Goal: Task Accomplishment & Management: Use online tool/utility

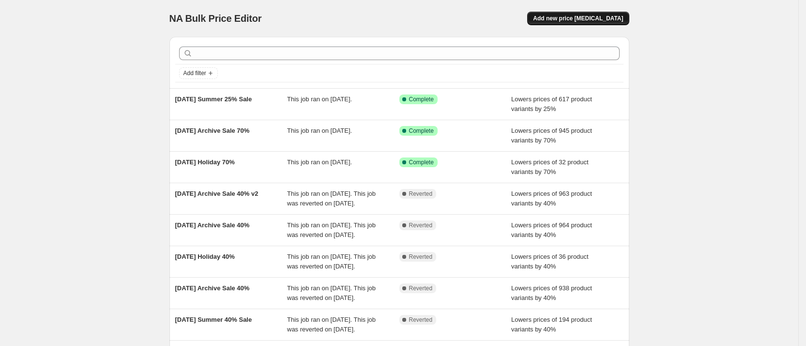
click at [600, 16] on span "Add new price change job" at bounding box center [578, 19] width 90 height 8
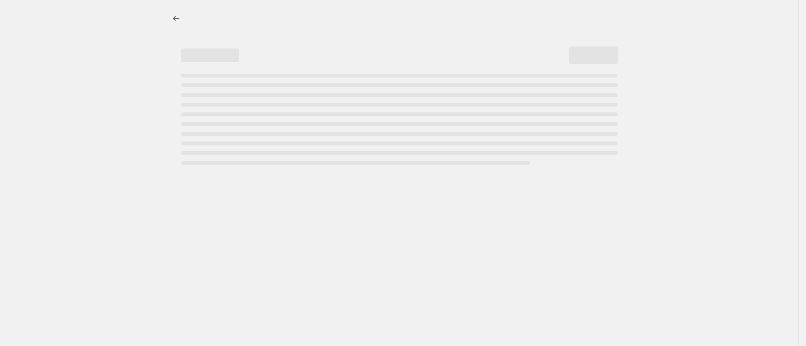
select select "percentage"
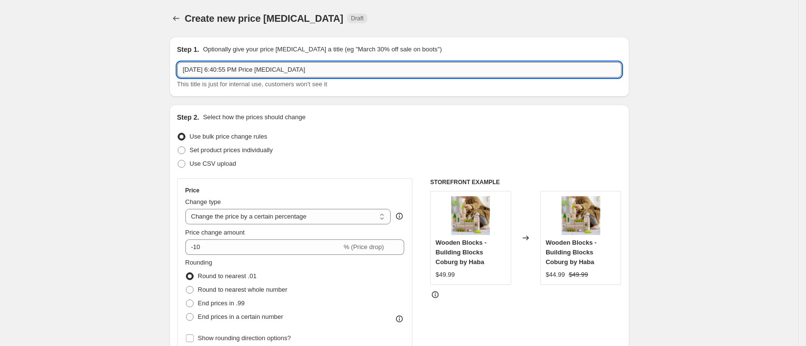
click at [230, 76] on input "Aug 27, 2025, 6:40:55 PM Price change job" at bounding box center [399, 69] width 445 height 15
drag, startPoint x: 327, startPoint y: 65, endPoint x: 126, endPoint y: 71, distance: 201.1
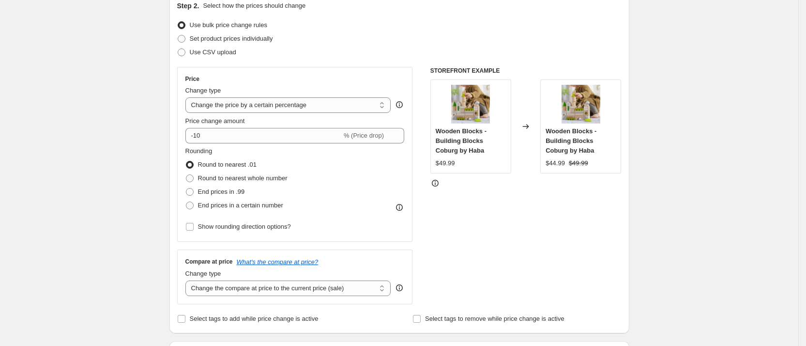
scroll to position [112, 0]
type input "8.27.25 Labor Day Sale"
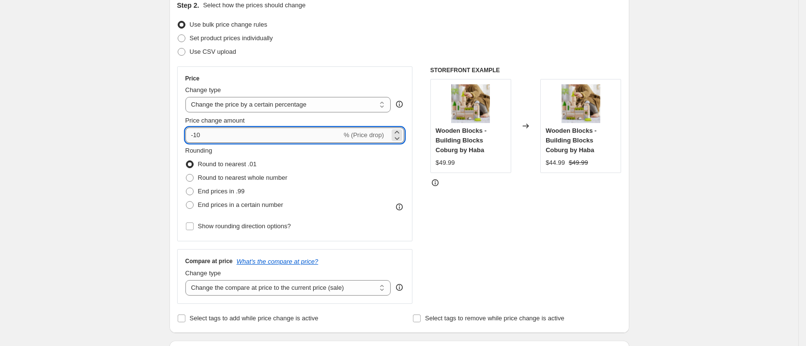
click at [226, 140] on input "-10" at bounding box center [263, 134] width 156 height 15
type input "-1"
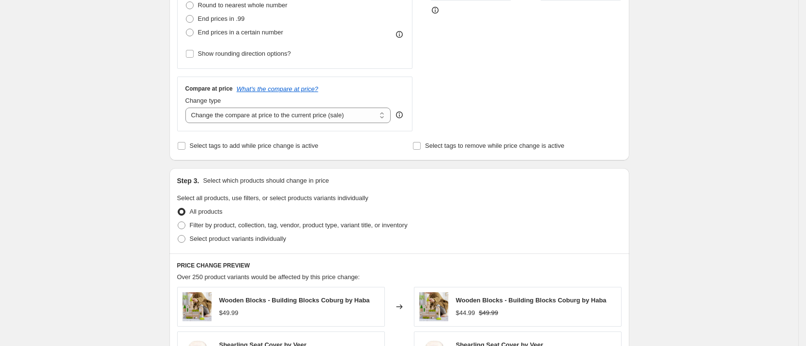
scroll to position [283, 0]
type input "-39"
click at [238, 225] on span "Filter by product, collection, tag, vendor, product type, variant title, or inv…" at bounding box center [299, 225] width 218 height 7
click at [178, 223] on input "Filter by product, collection, tag, vendor, product type, variant title, or inv…" at bounding box center [178, 222] width 0 height 0
radio input "true"
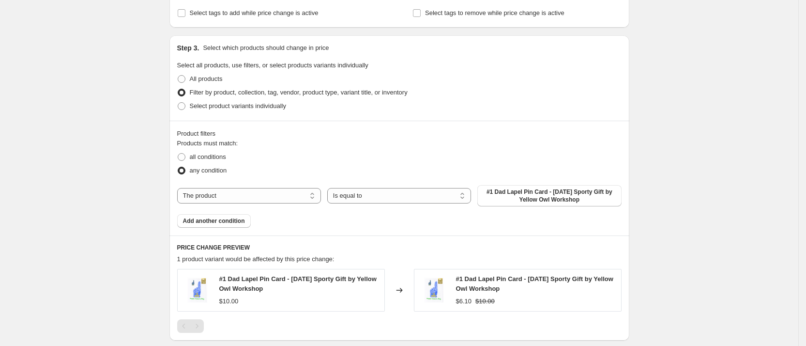
scroll to position [418, 0]
click at [522, 194] on span "#1 Dad Lapel Pin Card - Father's Day Sporty Gift by Yellow Owl Workshop" at bounding box center [549, 194] width 132 height 15
click at [403, 186] on div "The product The product's collection The product's tag The product's vendor The…" at bounding box center [399, 194] width 445 height 21
click at [252, 198] on select "The product The product's collection The product's tag The product's vendor The…" at bounding box center [249, 194] width 144 height 15
select select "collection"
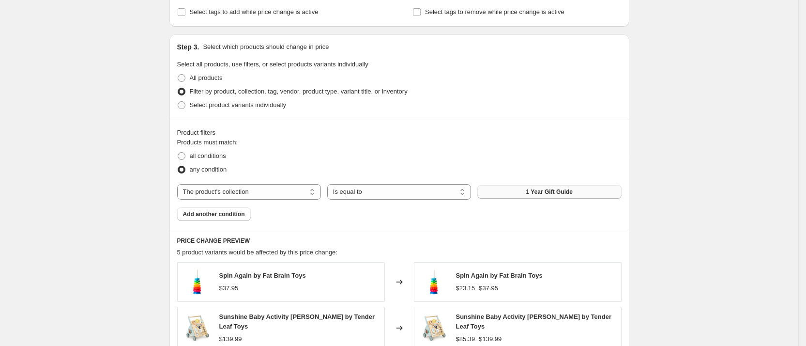
click at [550, 191] on span "1 Year Gift Guide" at bounding box center [549, 192] width 46 height 8
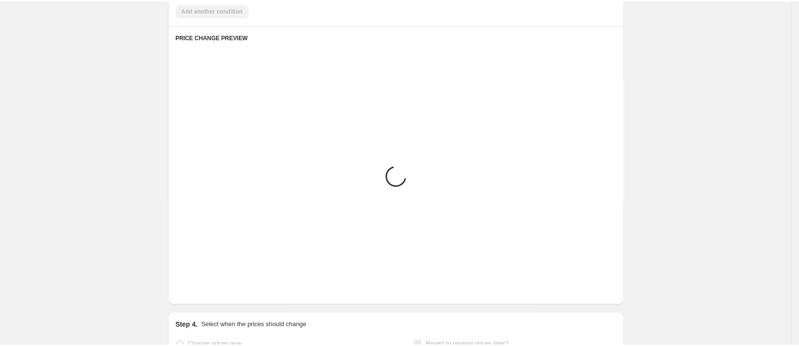
scroll to position [623, 0]
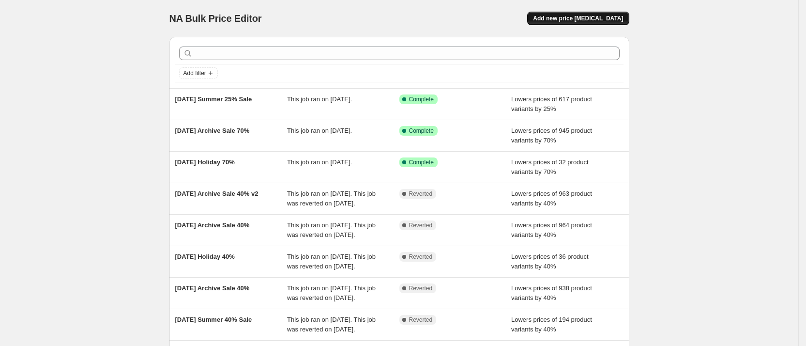
click at [573, 14] on button "Add new price [MEDICAL_DATA]" at bounding box center [578, 19] width 102 height 14
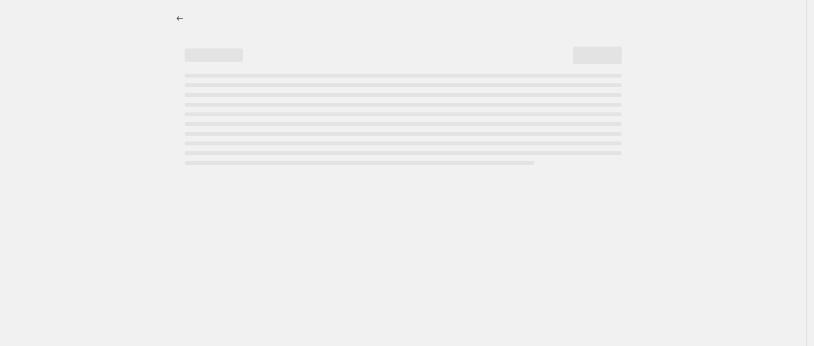
select select "percentage"
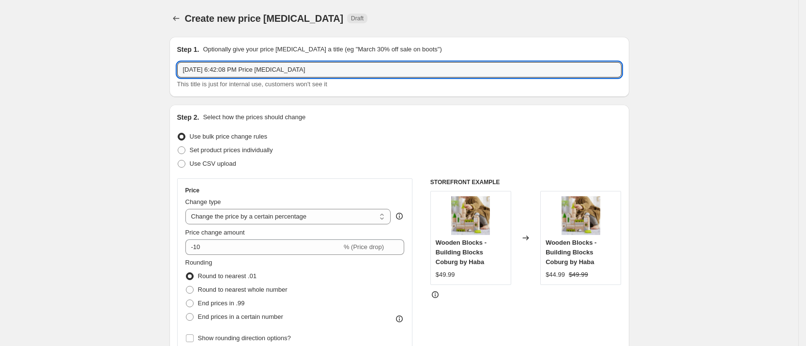
drag, startPoint x: 335, startPoint y: 74, endPoint x: 63, endPoint y: 8, distance: 280.1
type input "8.27.25 Labor Day Sale"
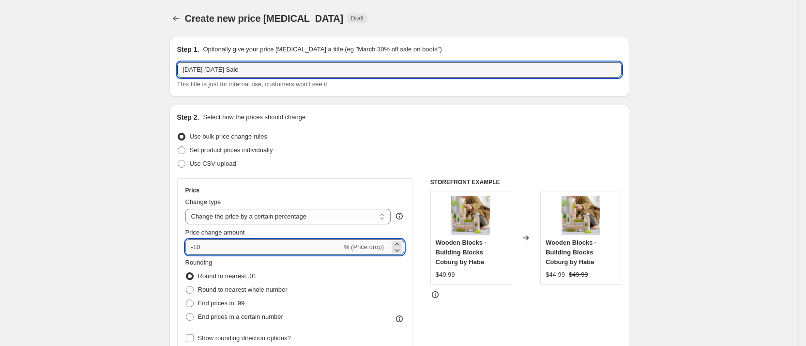
click at [218, 249] on input "-10" at bounding box center [263, 246] width 156 height 15
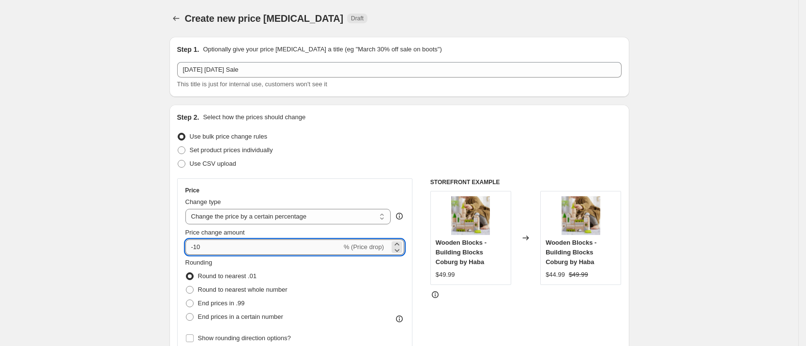
type input "-1"
type input "-59"
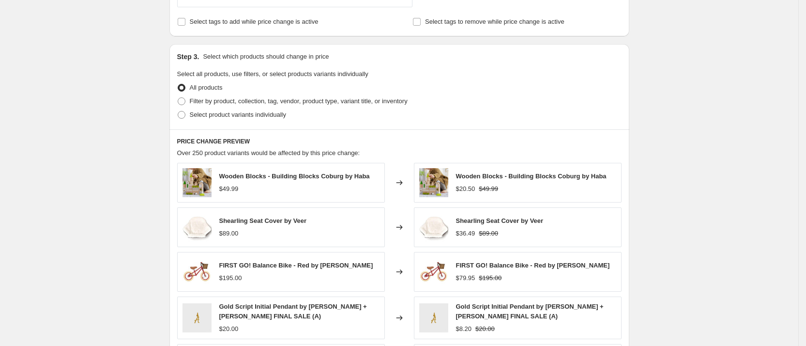
scroll to position [409, 0]
click at [185, 104] on span at bounding box center [182, 100] width 8 height 8
click at [178, 97] on input "Filter by product, collection, tag, vendor, product type, variant title, or inv…" at bounding box center [178, 96] width 0 height 0
radio input "true"
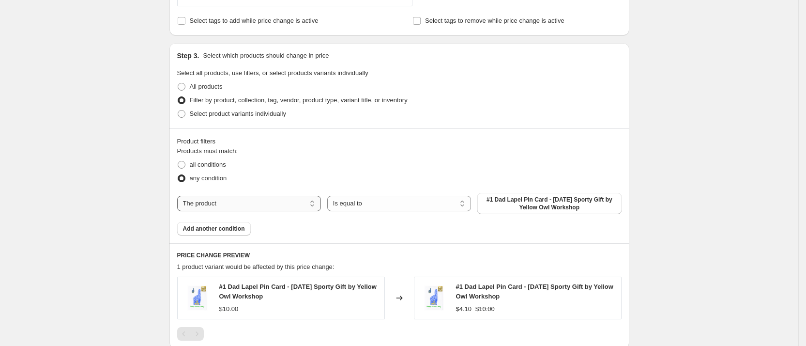
click at [262, 202] on select "The product The product's collection The product's tag The product's vendor The…" at bounding box center [249, 203] width 144 height 15
select select "collection"
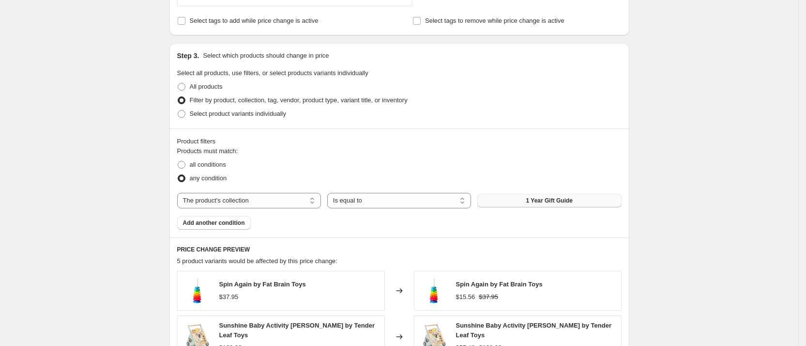
click at [550, 199] on span "1 Year Gift Guide" at bounding box center [549, 201] width 46 height 8
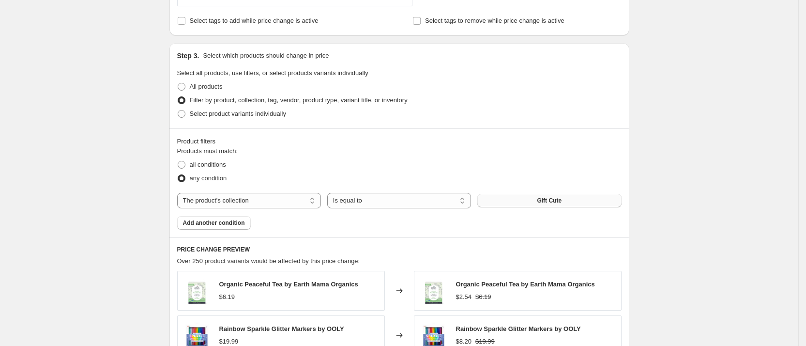
scroll to position [732, 0]
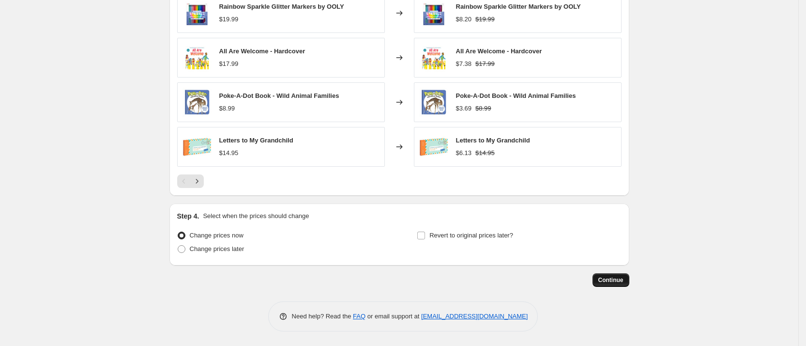
click at [607, 276] on button "Continue" at bounding box center [611, 280] width 37 height 14
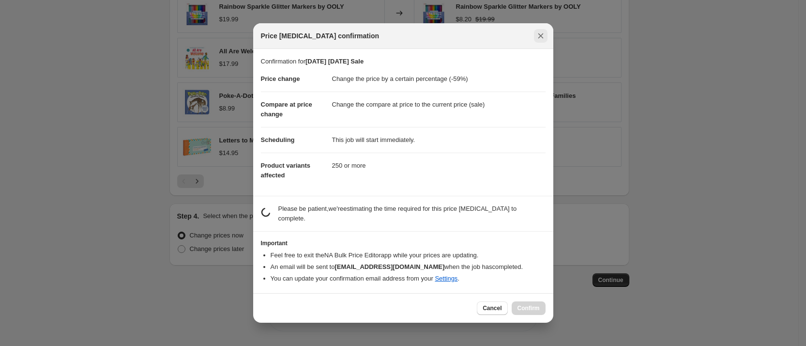
click at [539, 35] on icon "Close" at bounding box center [541, 36] width 10 height 10
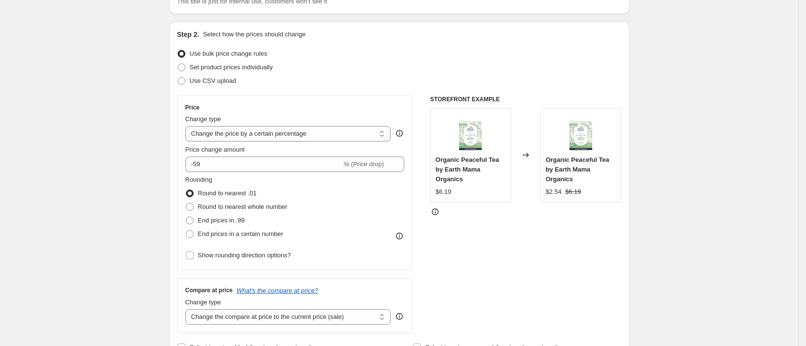
scroll to position [101, 0]
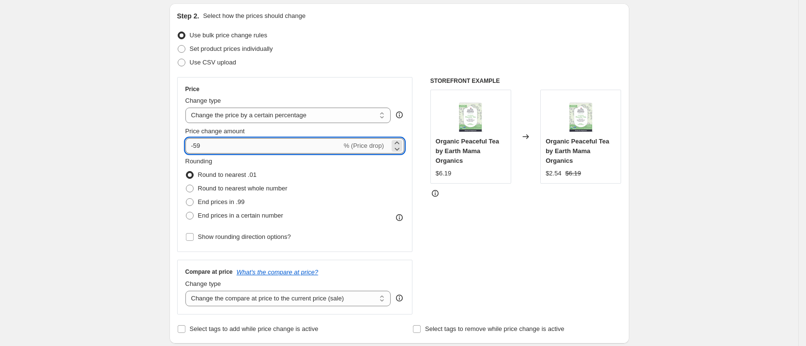
click at [292, 141] on input "-59" at bounding box center [263, 145] width 156 height 15
type input "-5"
type input "-20"
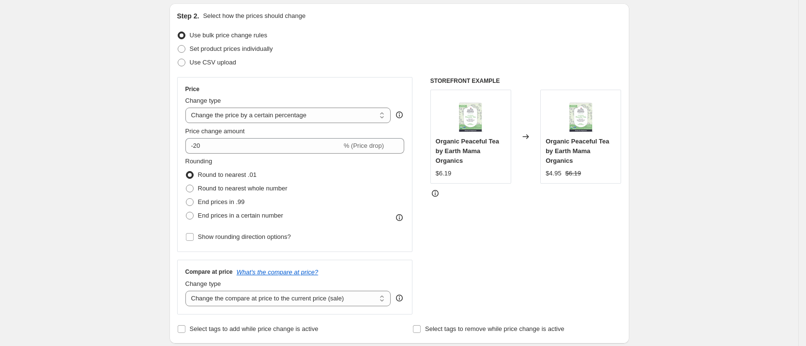
click at [351, 209] on div "Rounding Round to nearest .01 Round to nearest whole number End prices in .99 E…" at bounding box center [294, 189] width 219 height 66
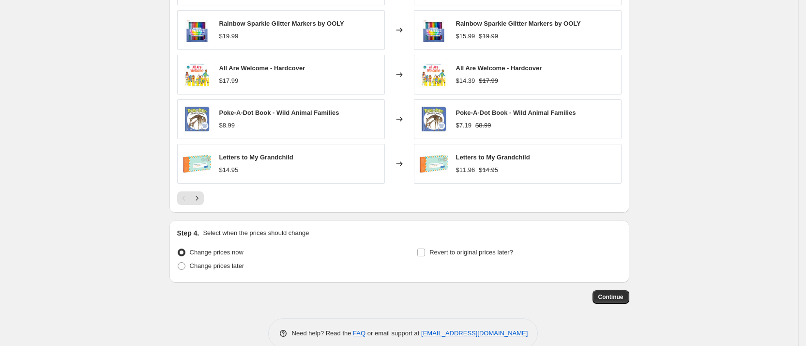
scroll to position [732, 0]
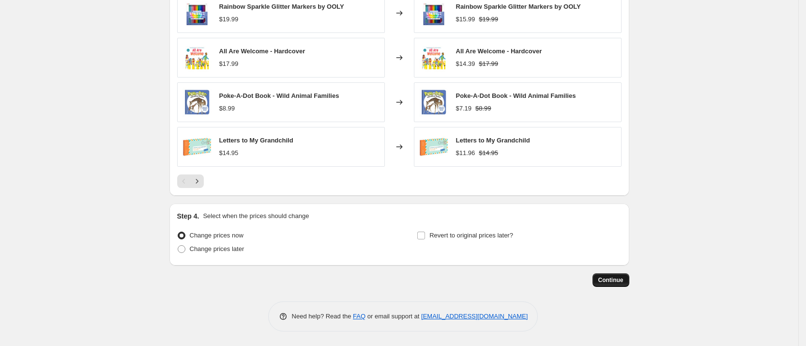
click at [614, 280] on span "Continue" at bounding box center [611, 280] width 25 height 8
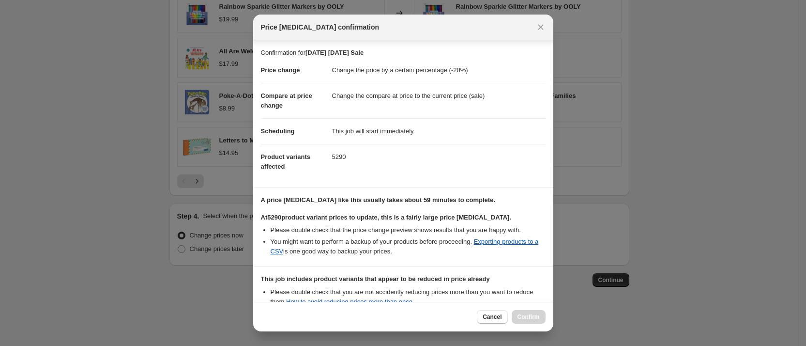
scroll to position [115, 0]
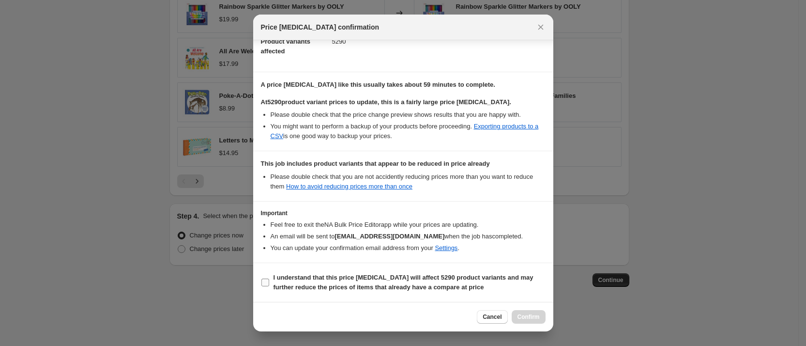
click at [266, 282] on input "I understand that this price change job will affect 5290 product variants and m…" at bounding box center [266, 282] width 8 height 8
checkbox input "true"
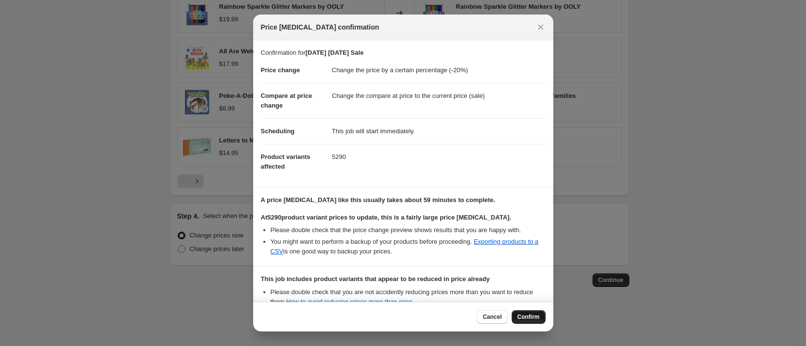
click at [526, 317] on span "Confirm" at bounding box center [529, 317] width 22 height 8
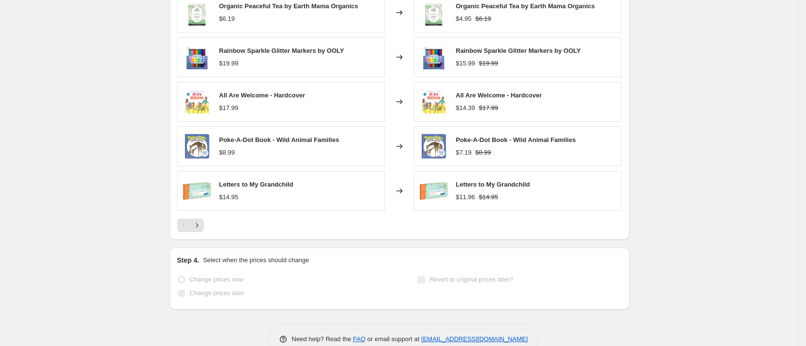
scroll to position [757, 0]
